Goal: Task Accomplishment & Management: Manage account settings

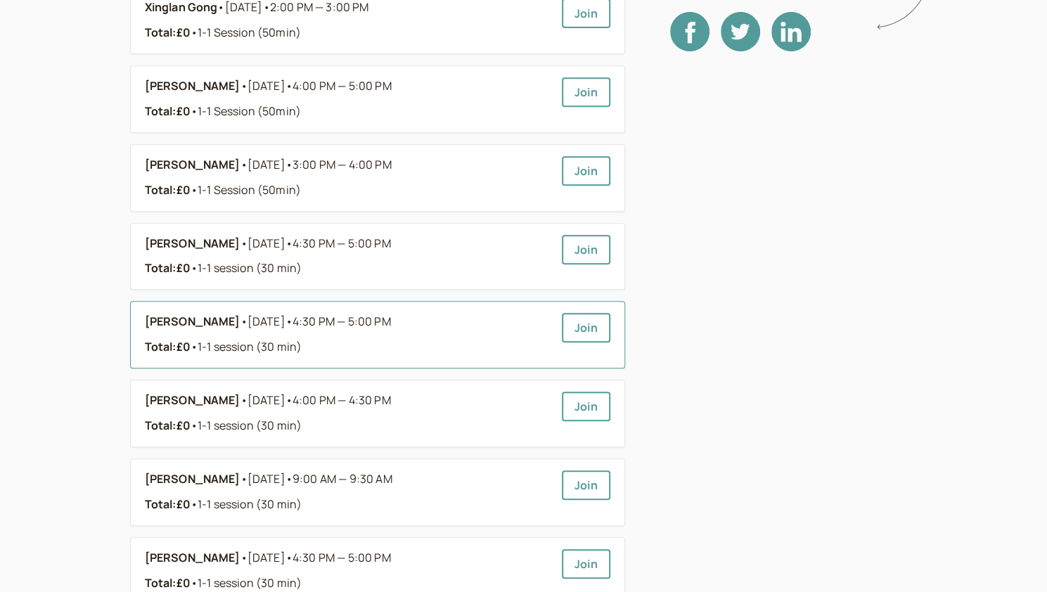
scroll to position [352, 0]
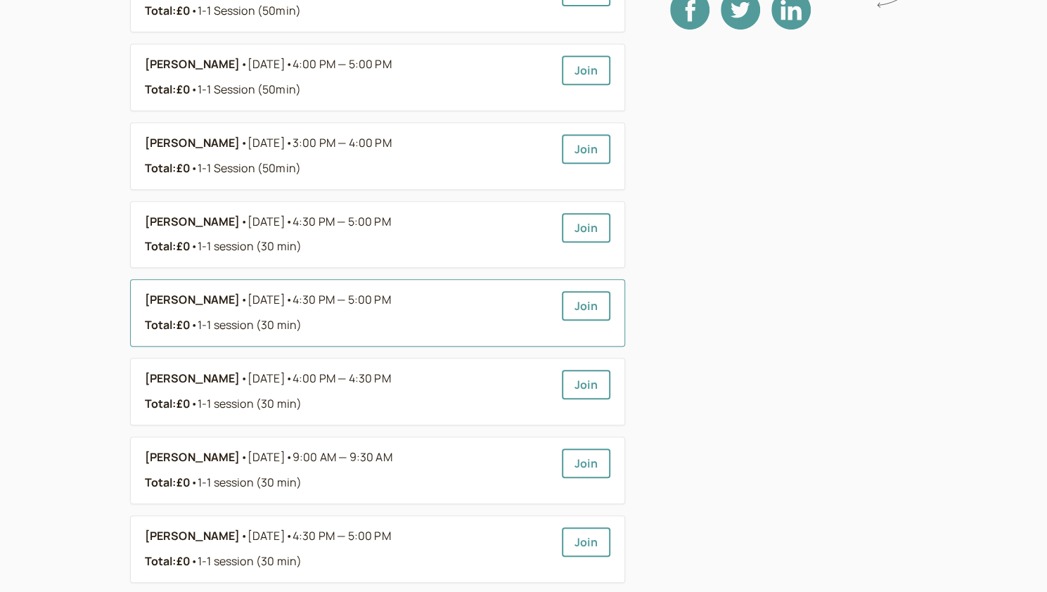
click at [283, 321] on span "• 1-1 session (30 min)" at bounding box center [246, 324] width 111 height 15
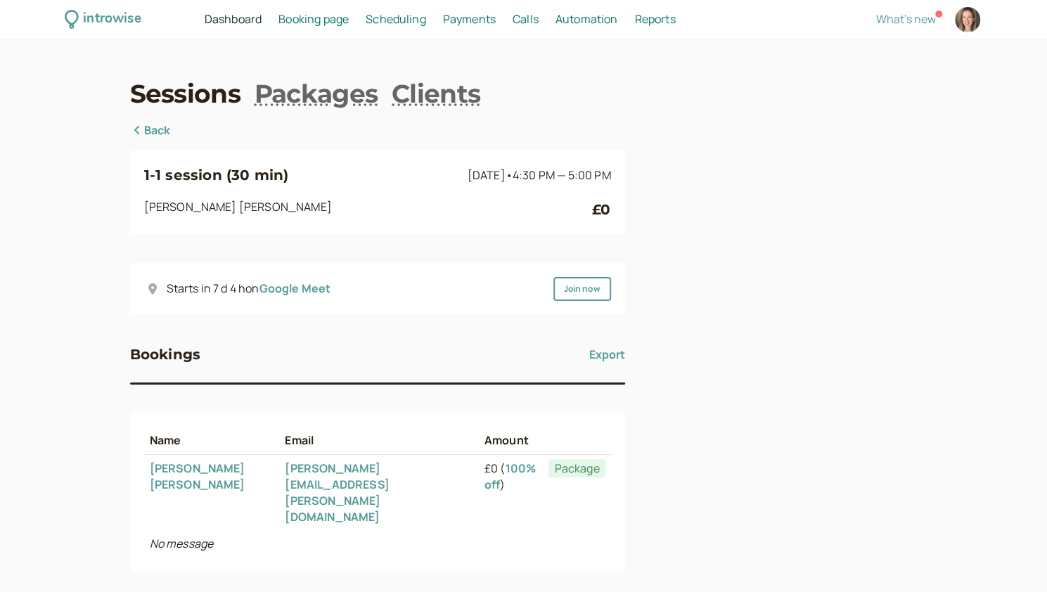
scroll to position [114, 0]
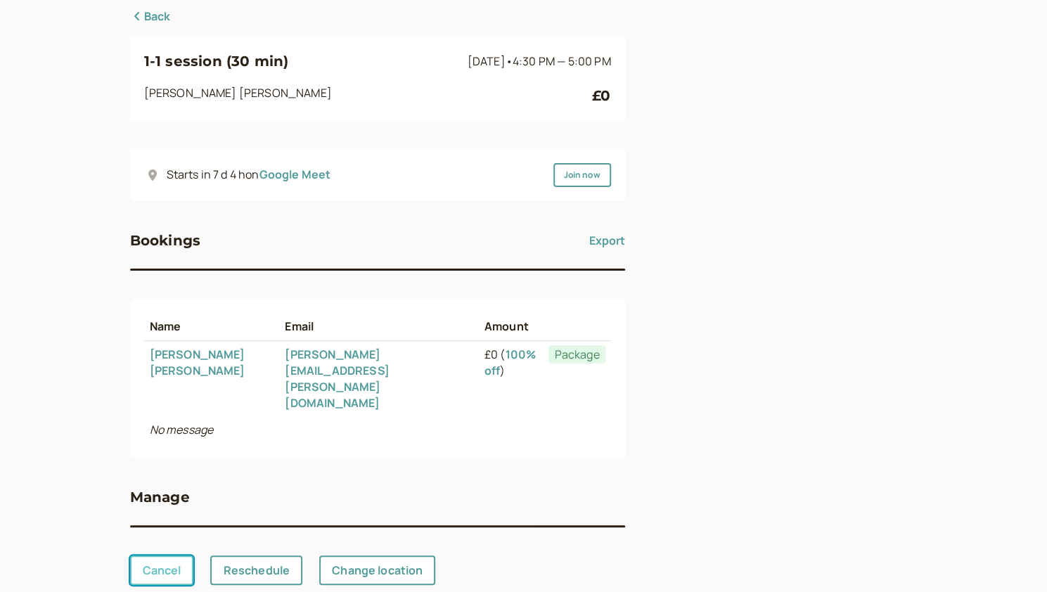
click at [162, 556] on link "Cancel" at bounding box center [162, 571] width 64 height 30
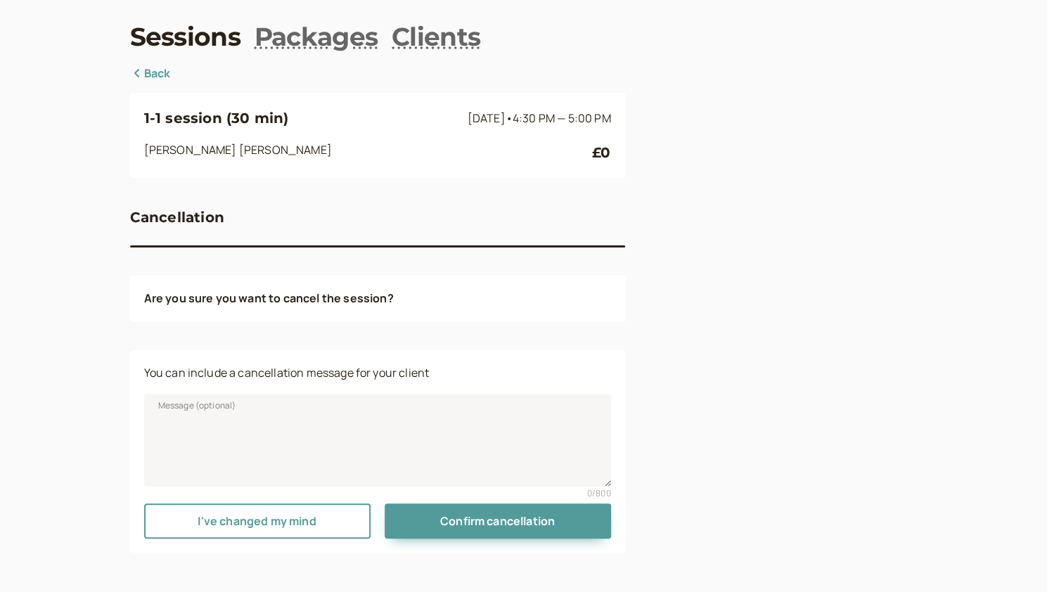
scroll to position [56, 0]
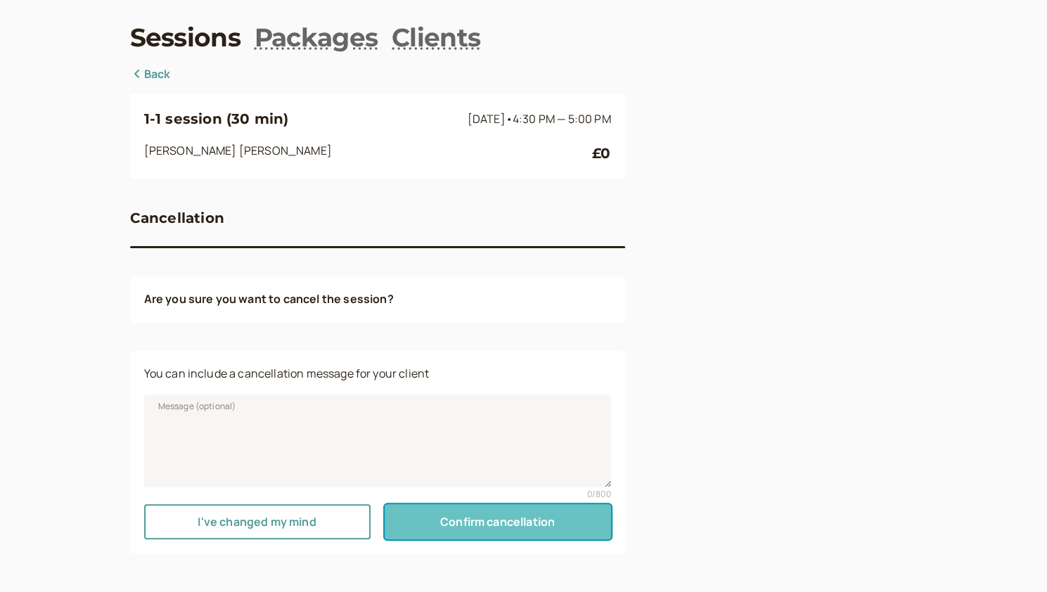
click at [478, 527] on span "Confirm cancellation" at bounding box center [497, 521] width 115 height 15
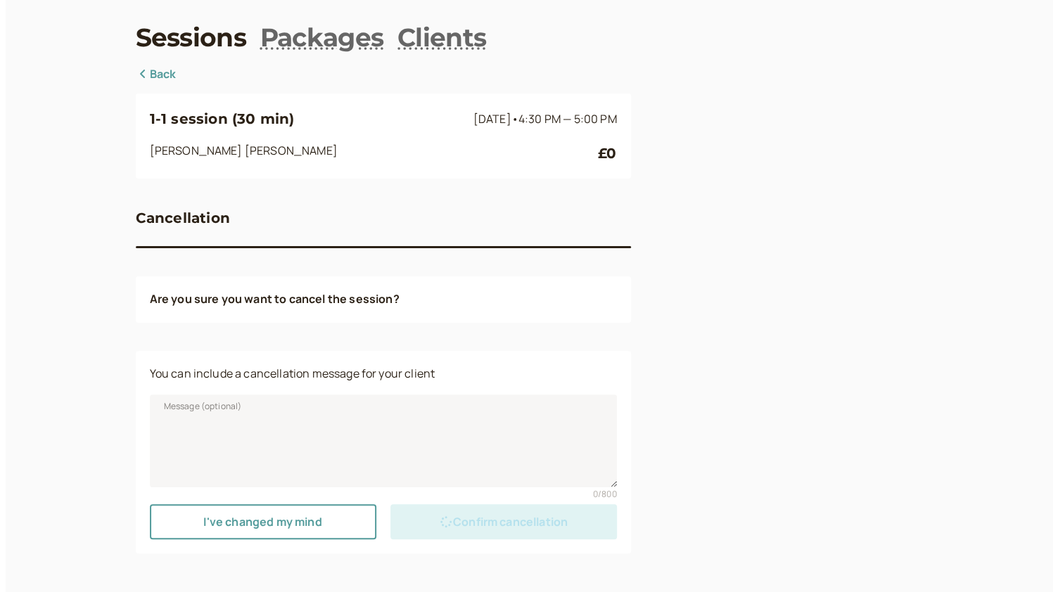
scroll to position [0, 0]
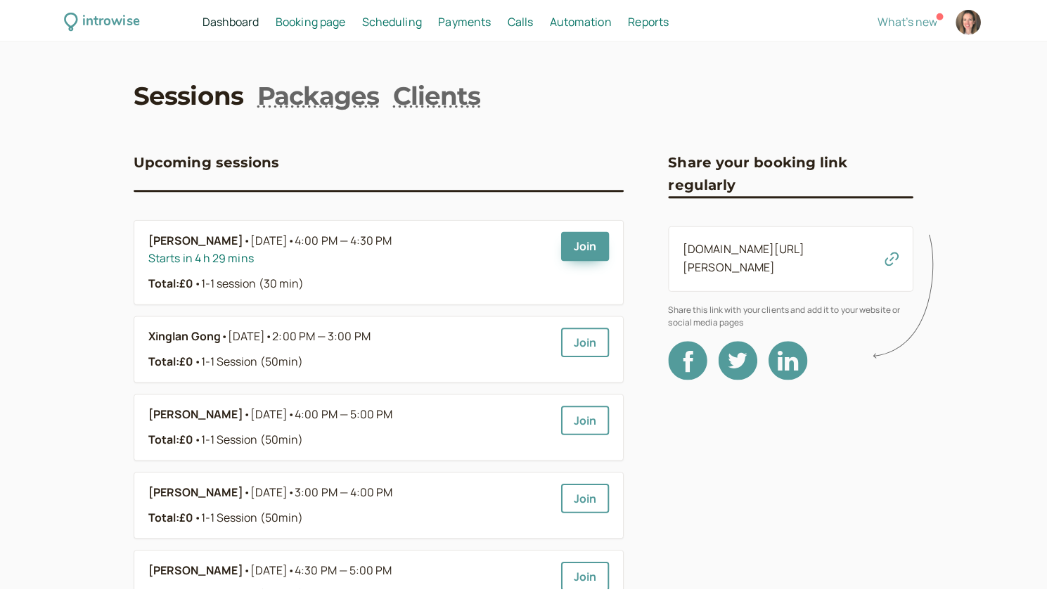
scroll to position [352, 0]
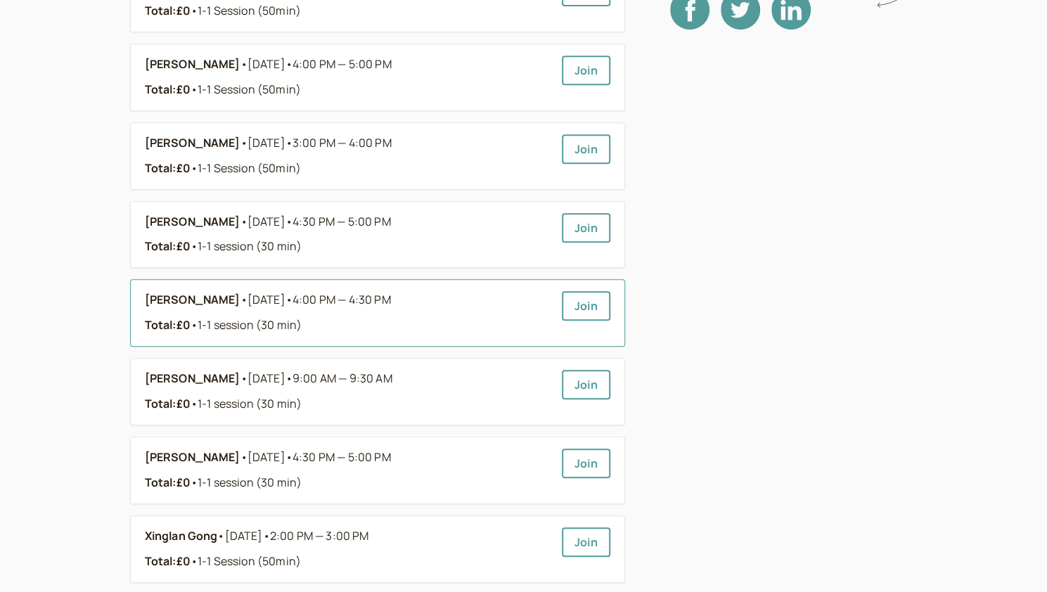
click at [411, 320] on div "Total: £0 • 1-1 session (30 min)" at bounding box center [348, 325] width 406 height 18
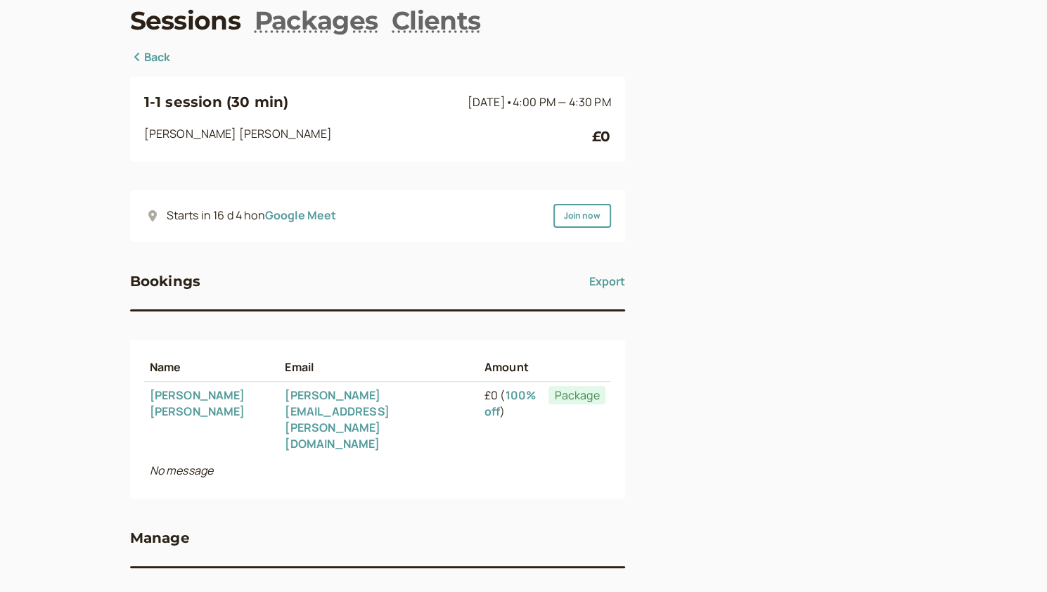
scroll to position [114, 0]
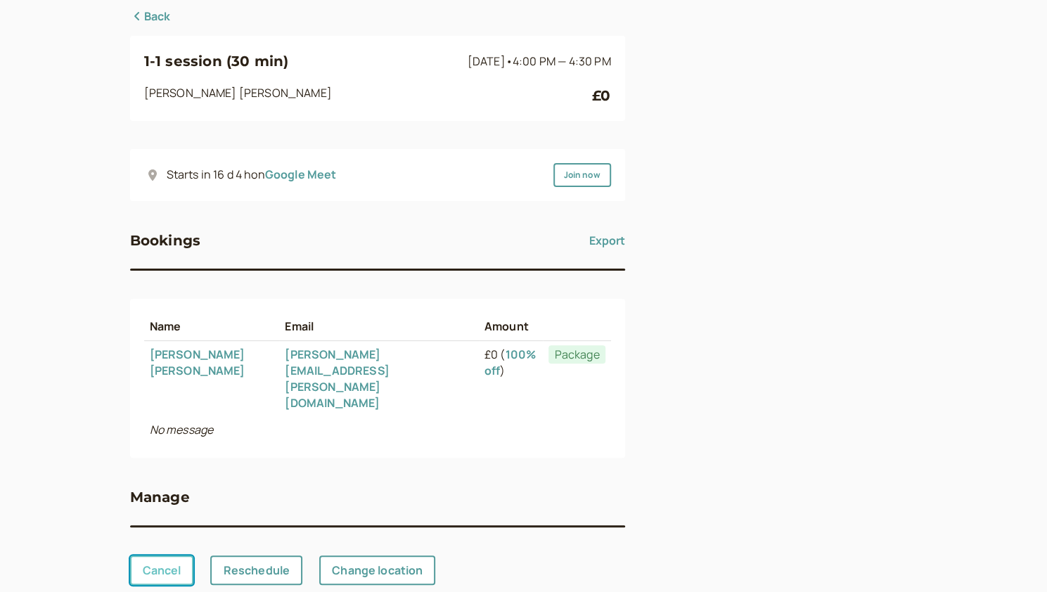
click at [160, 556] on link "Cancel" at bounding box center [162, 571] width 64 height 30
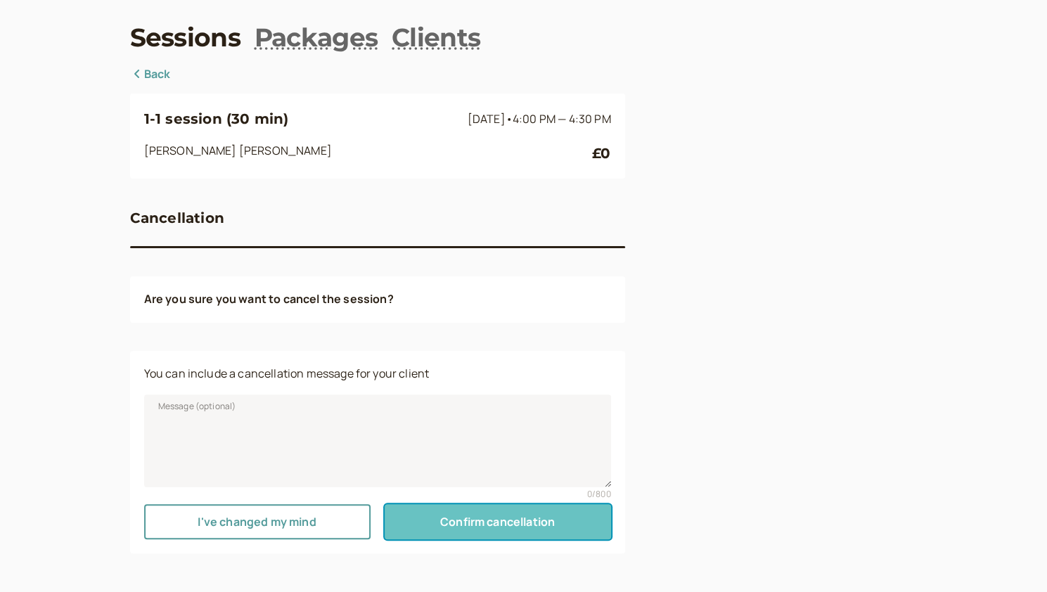
click at [470, 528] on span "Confirm cancellation" at bounding box center [497, 521] width 115 height 15
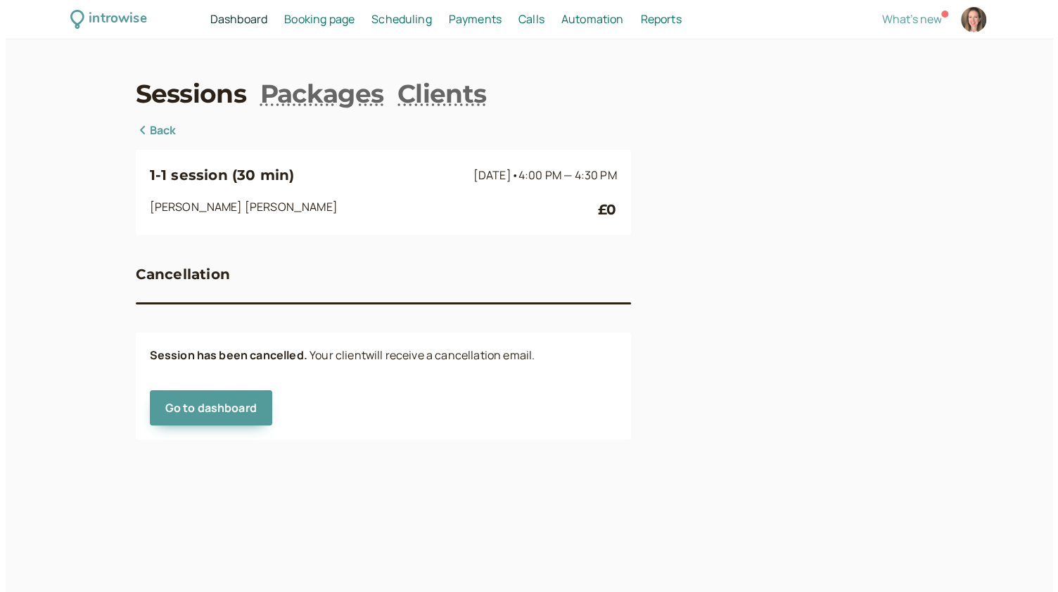
scroll to position [0, 0]
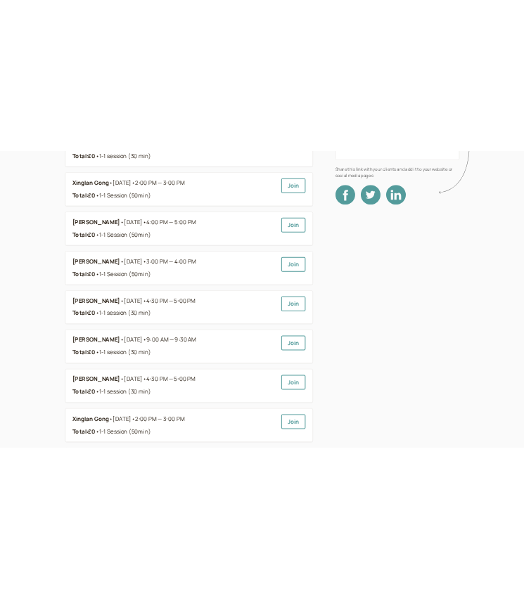
scroll to position [281, 0]
